Goal: Information Seeking & Learning: Understand process/instructions

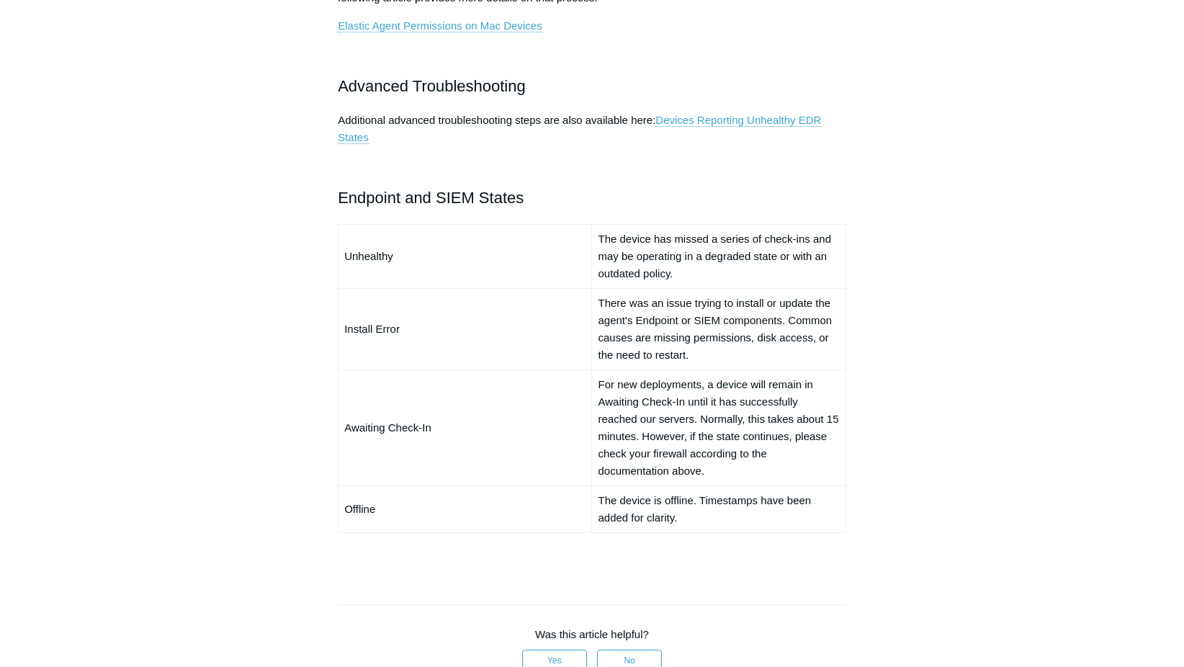
scroll to position [648, 0]
